Goal: Transaction & Acquisition: Purchase product/service

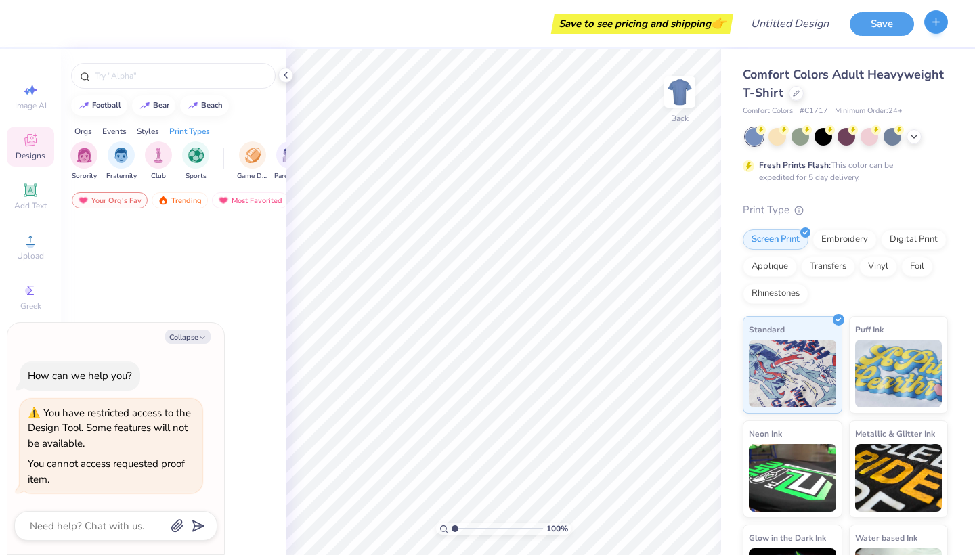
click at [938, 26] on icon "button" at bounding box center [936, 22] width 12 height 12
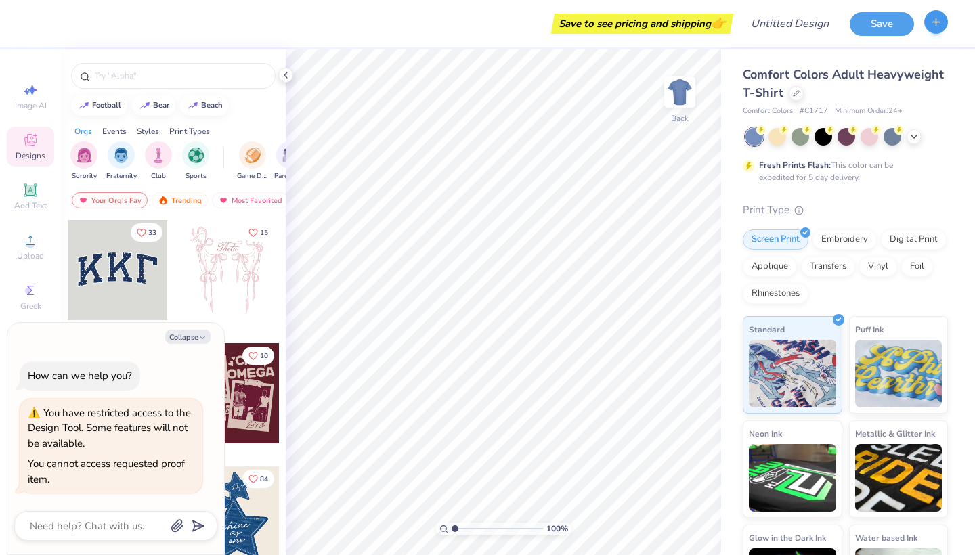
type textarea "x"
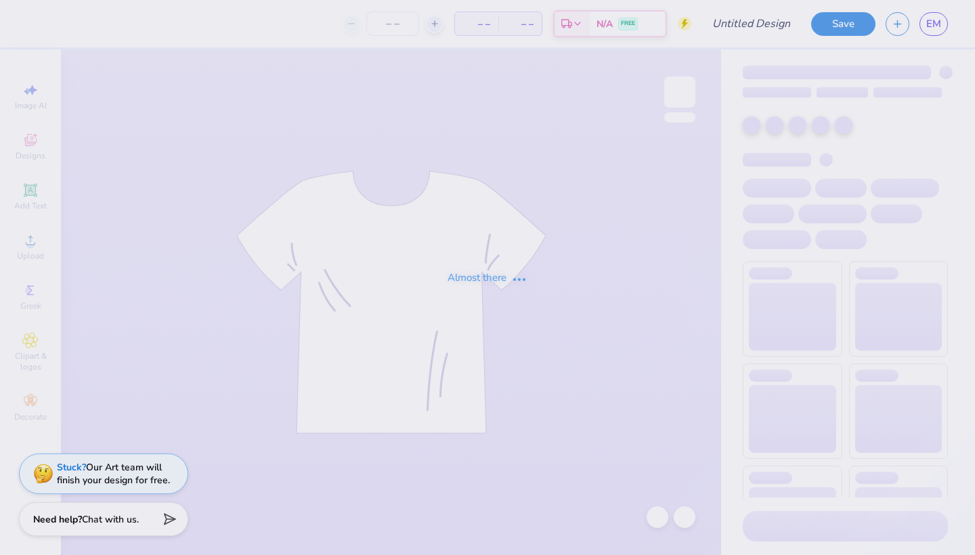
type input "[GEOGRAPHIC_DATA] : [PERSON_NAME]"
type input "50"
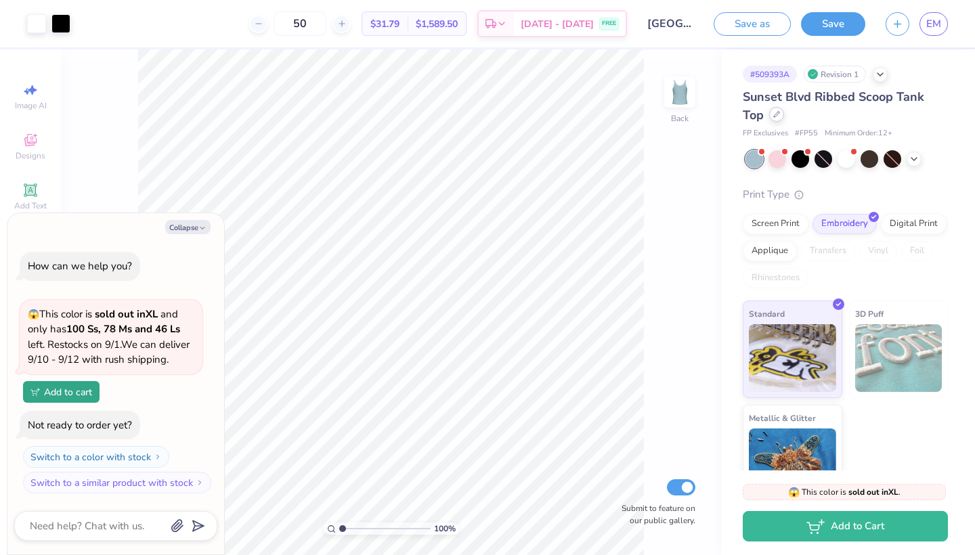
click at [775, 114] on icon at bounding box center [776, 114] width 5 height 5
type textarea "x"
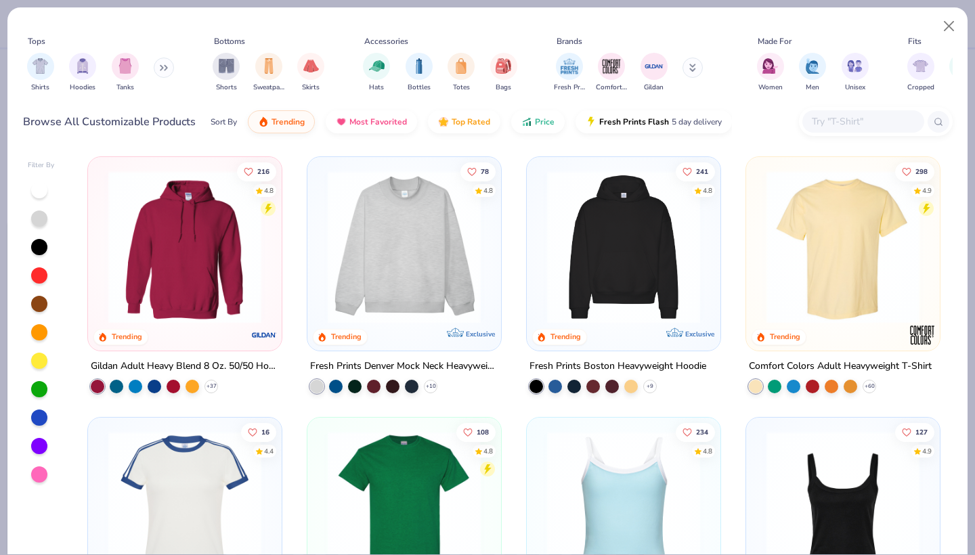
click at [829, 125] on input "text" at bounding box center [862, 122] width 104 height 16
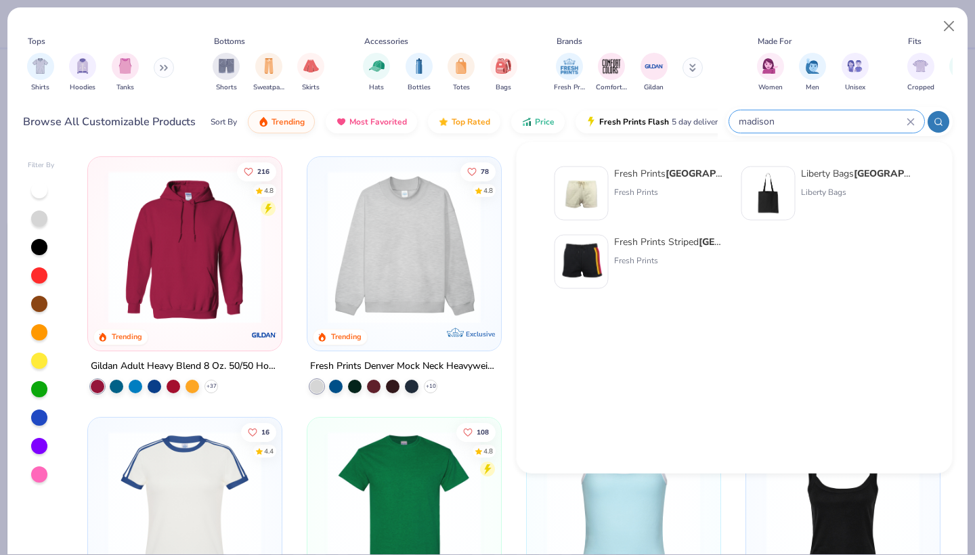
type input "madison"
click at [570, 203] on img at bounding box center [581, 194] width 42 height 42
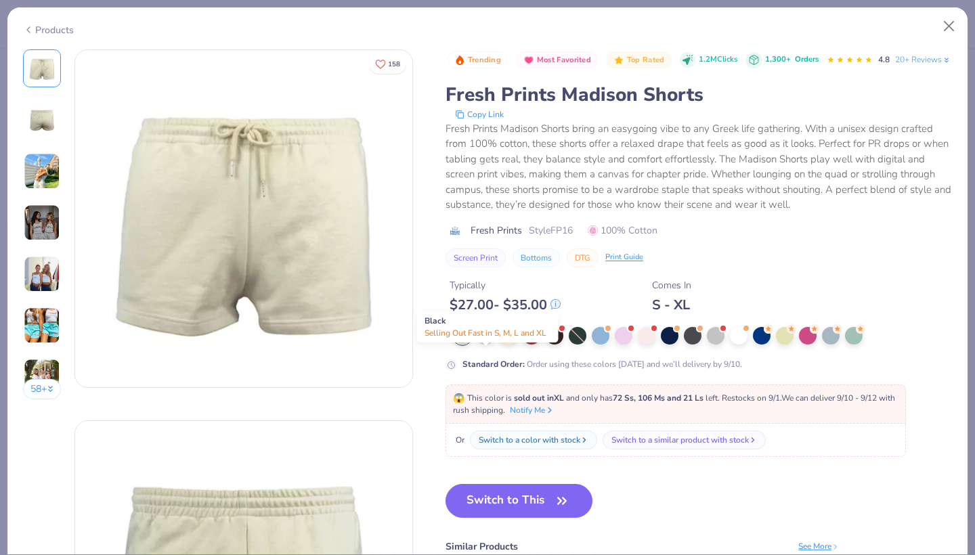
click at [485, 343] on div at bounding box center [485, 335] width 18 height 18
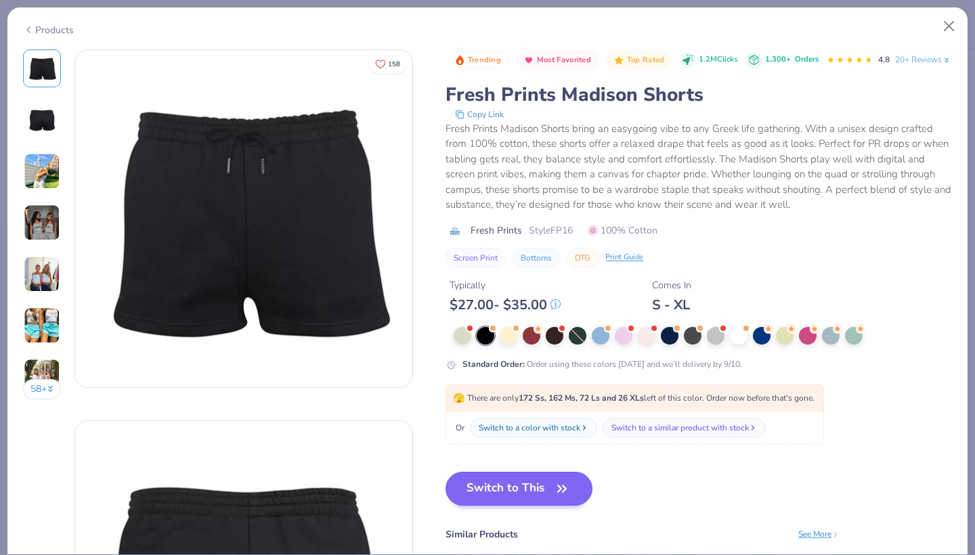
click at [514, 506] on button "Switch to This" at bounding box center [518, 489] width 147 height 34
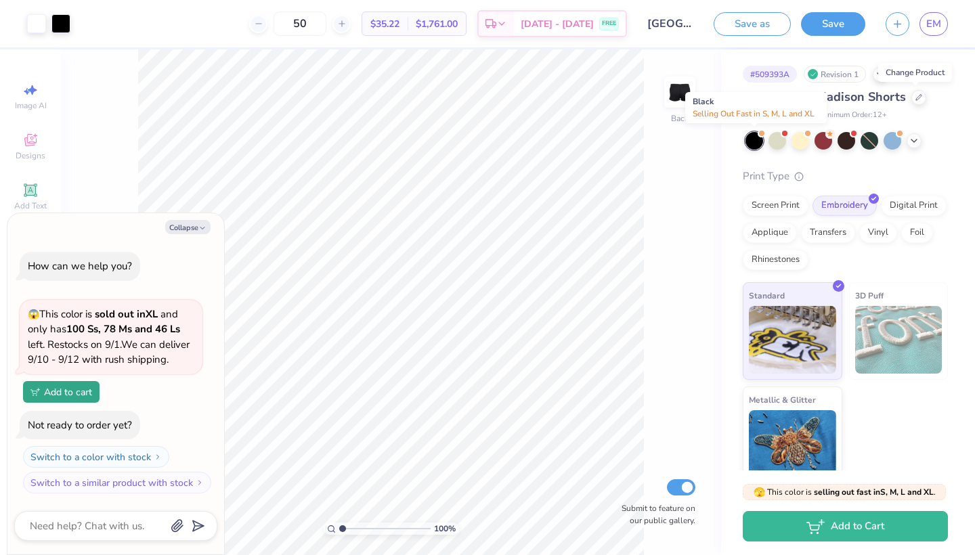
click at [758, 137] on div at bounding box center [754, 141] width 18 height 18
type textarea "x"
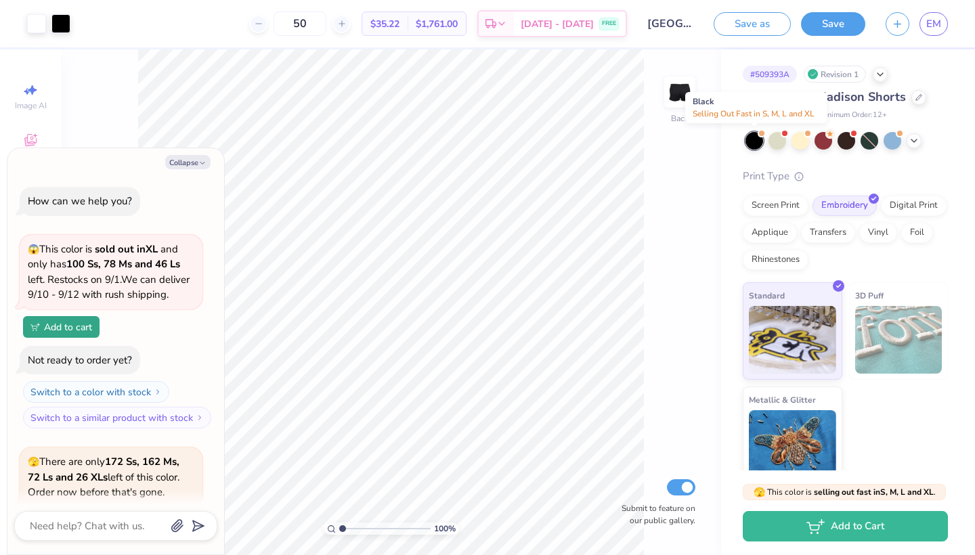
scroll to position [129, 0]
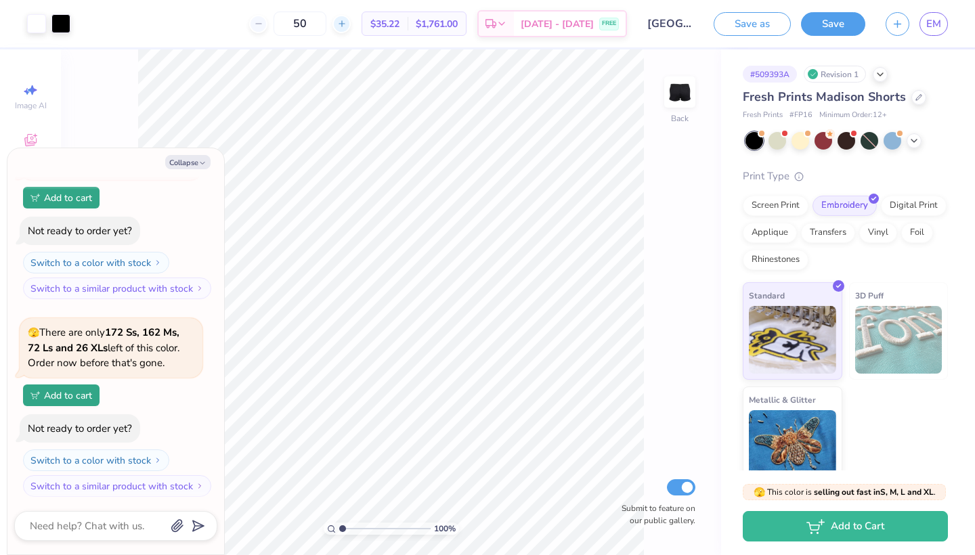
click at [346, 26] on icon at bounding box center [341, 23] width 9 height 9
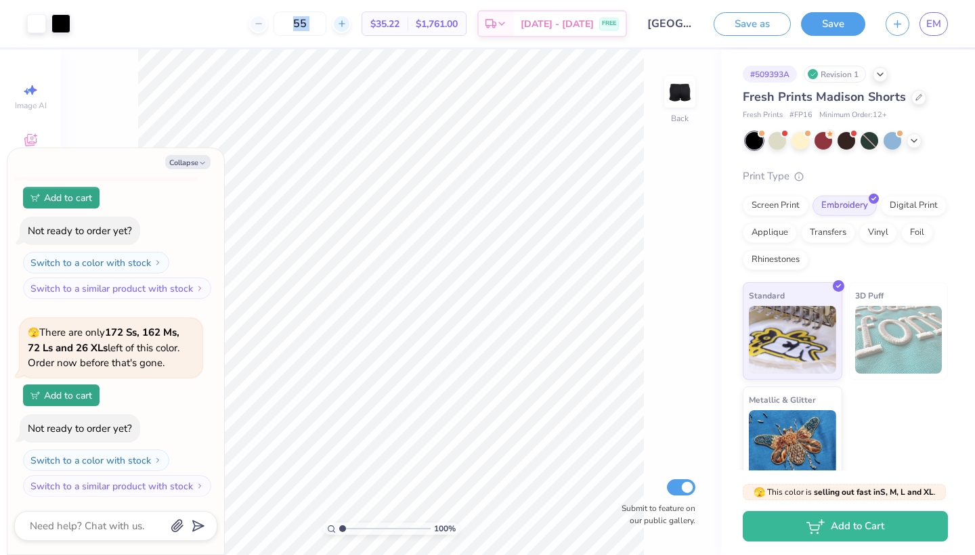
click at [346, 26] on icon at bounding box center [341, 23] width 9 height 9
type input "59"
